Goal: Book appointment/travel/reservation

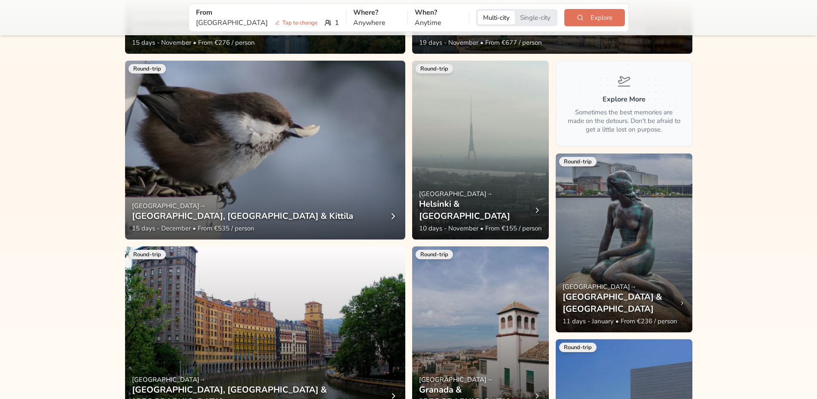
scroll to position [1020, 0]
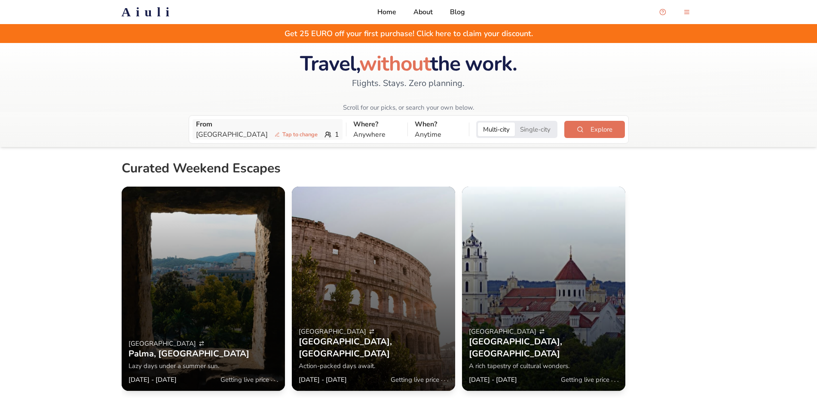
click at [271, 133] on span "Tap to change" at bounding box center [296, 134] width 50 height 9
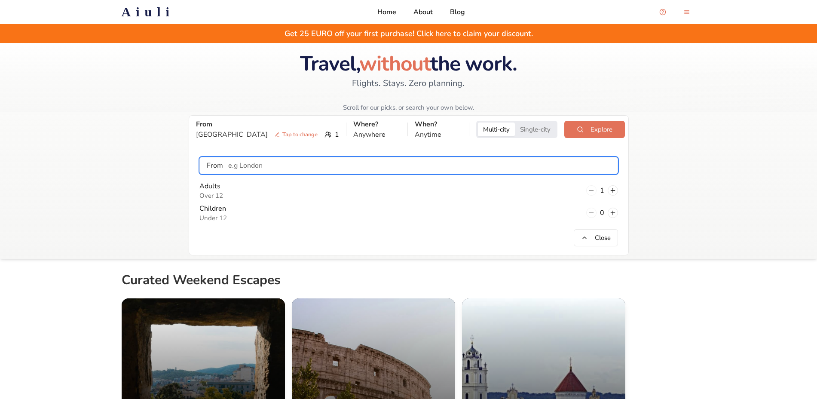
click at [325, 168] on input "text" at bounding box center [420, 165] width 394 height 17
drag, startPoint x: 253, startPoint y: 160, endPoint x: 176, endPoint y: 164, distance: 77.0
click at [173, 159] on div "From Stockholm Tap to change 1 Where? Anywhere When? Anytime Multi-city Single-…" at bounding box center [408, 185] width 817 height 147
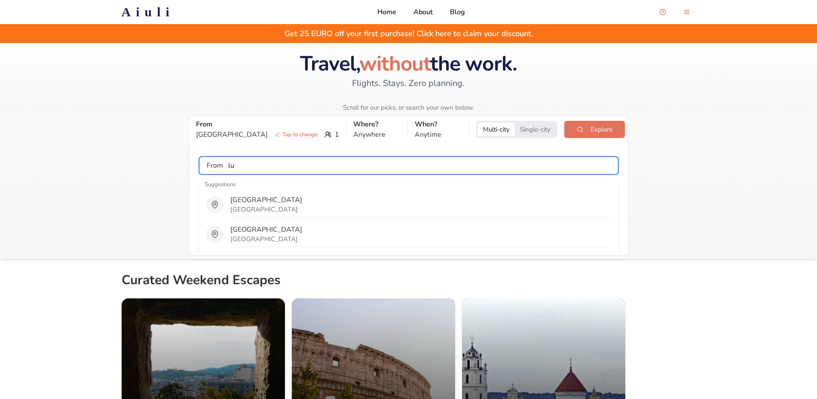
type input "l"
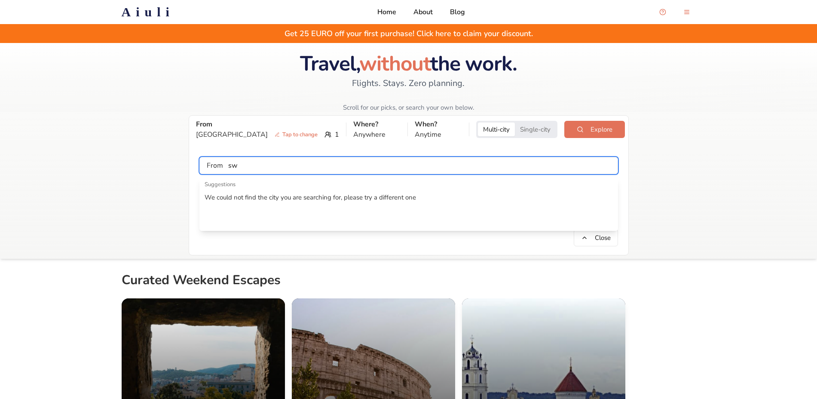
type input "s"
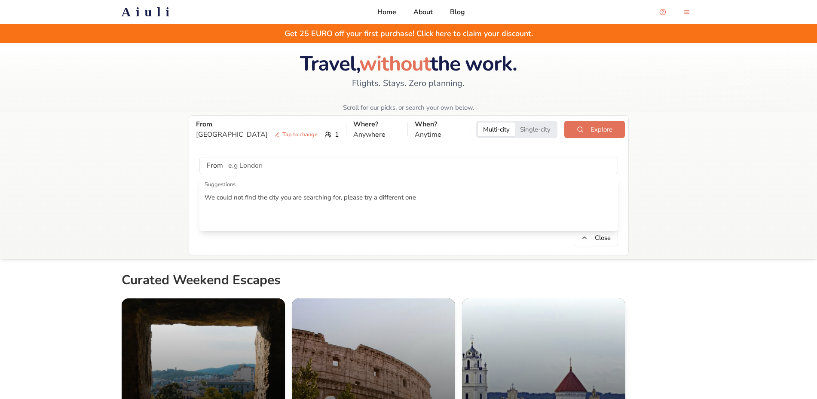
drag, startPoint x: 653, startPoint y: 223, endPoint x: 657, endPoint y: 217, distance: 7.3
click at [653, 221] on div "From Stockholm Tap to change 1 Where? Anywhere When? Anytime Multi-city Single-…" at bounding box center [408, 185] width 817 height 147
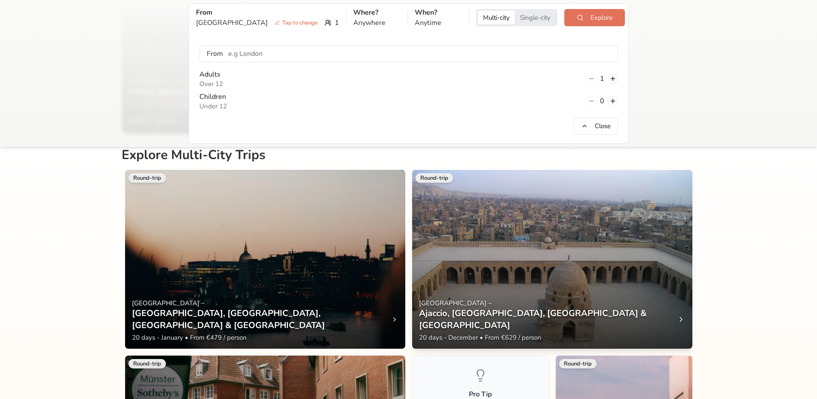
scroll to position [376, 0]
